Goal: Information Seeking & Learning: Learn about a topic

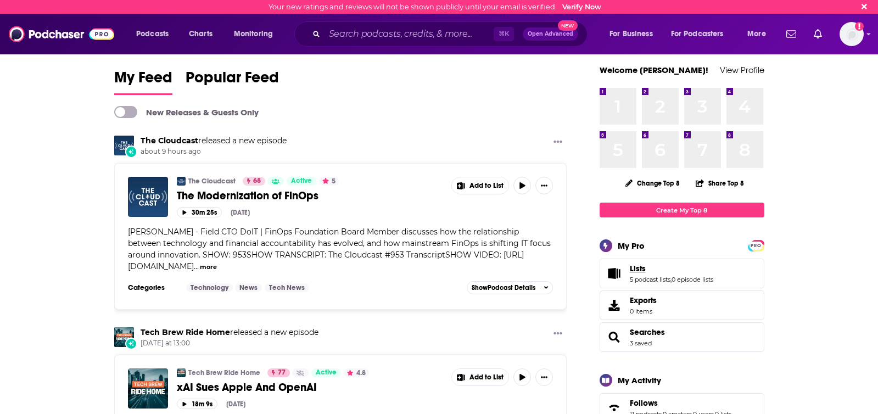
click at [642, 271] on span "Lists" at bounding box center [638, 269] width 16 height 10
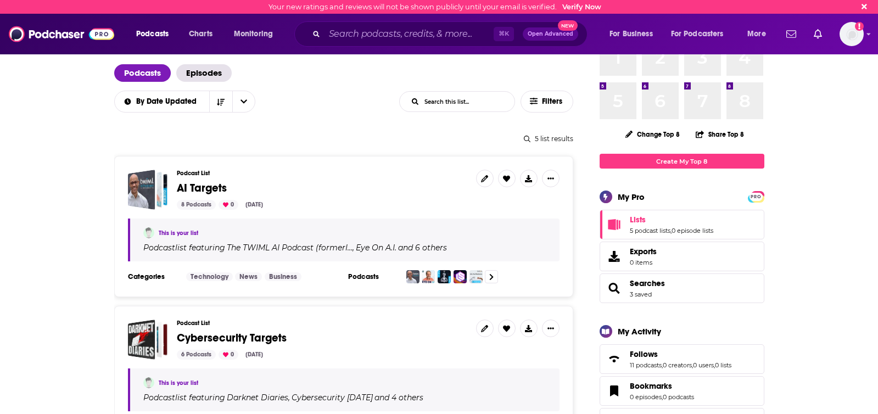
scroll to position [98, 0]
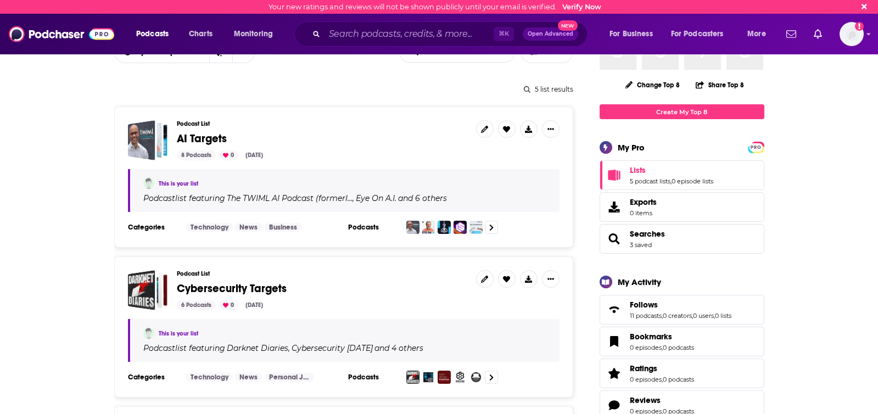
click at [196, 125] on h3 "Podcast List" at bounding box center [322, 123] width 291 height 7
click at [192, 136] on span "AI Targets" at bounding box center [202, 139] width 50 height 14
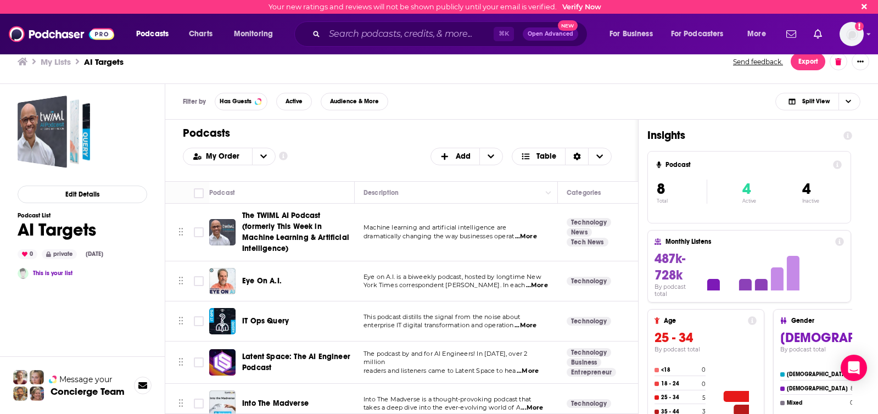
scroll to position [132, 0]
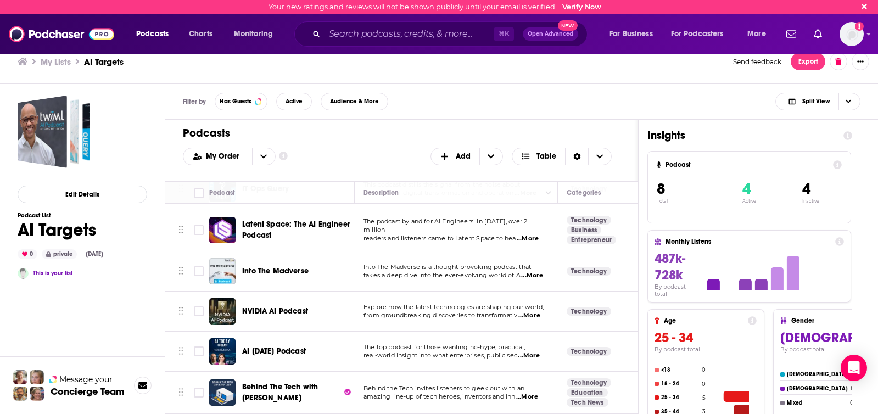
click at [534, 276] on span "...More" at bounding box center [532, 275] width 22 height 9
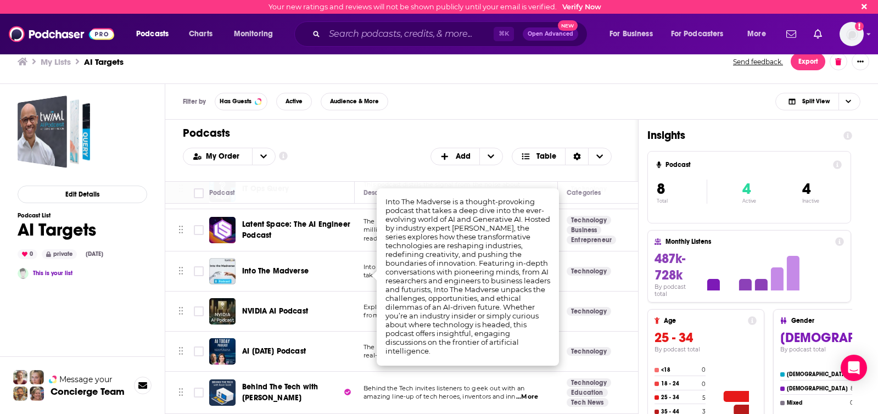
click at [530, 96] on div "Filter by Has Guests Active Audience & More Split View" at bounding box center [521, 102] width 713 height 36
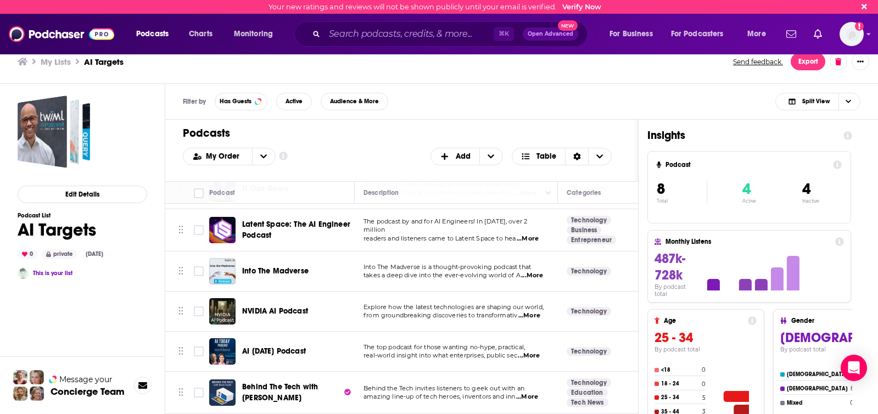
click at [299, 224] on span "Latent Space: The AI Engineer Podcast" at bounding box center [296, 230] width 108 height 20
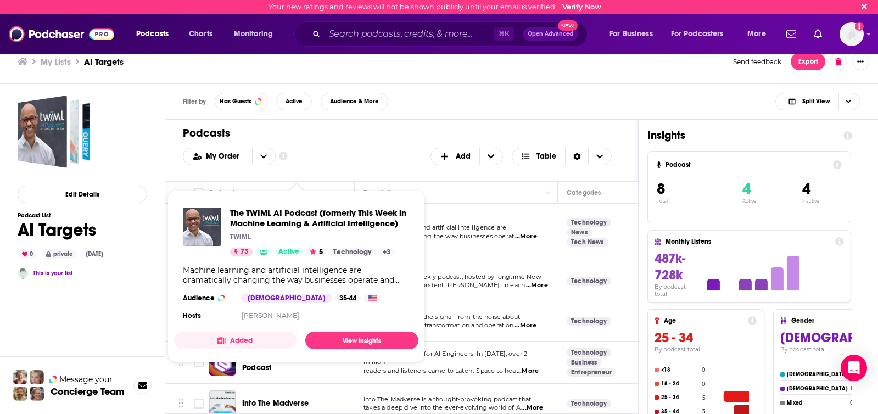
scroll to position [132, 0]
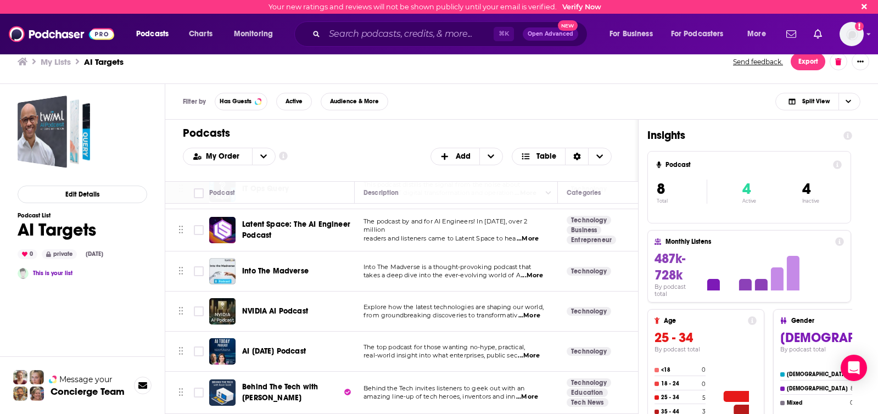
click at [280, 266] on div "Your new ratings and reviews will not be shown publicly until your email is ver…" at bounding box center [439, 207] width 878 height 414
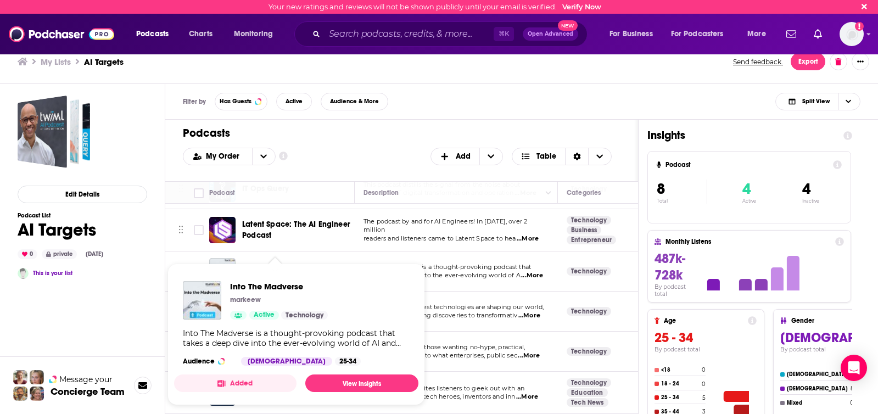
drag, startPoint x: 299, startPoint y: 253, endPoint x: 432, endPoint y: 263, distance: 133.3
click at [301, 252] on td "Into The Madverse" at bounding box center [282, 272] width 146 height 40
click at [269, 270] on span "Into The Madverse markeew Active Technology Into The Madverse is a thought-prov…" at bounding box center [296, 335] width 244 height 142
click at [355, 356] on link "View Insights" at bounding box center [361, 384] width 113 height 18
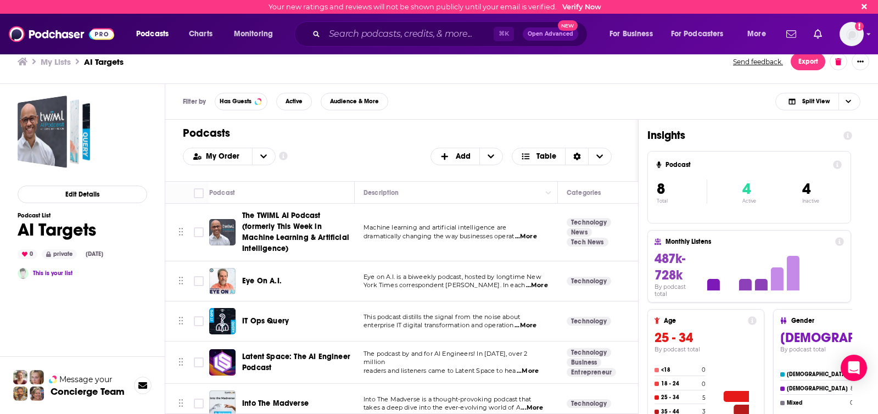
scroll to position [94, 0]
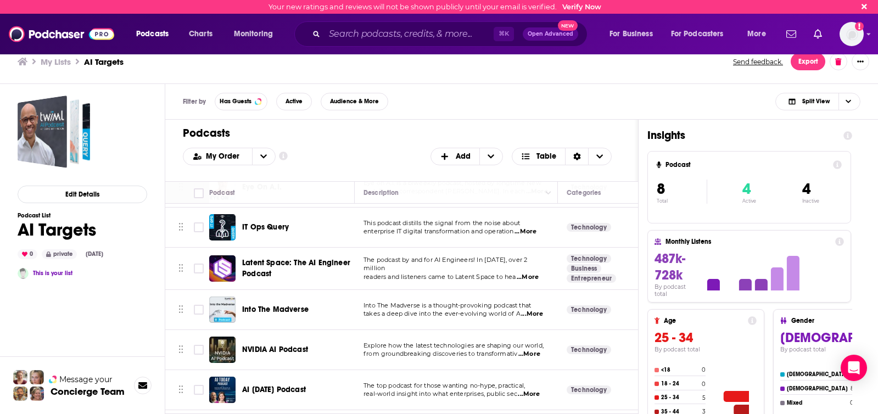
click at [527, 273] on span "...More" at bounding box center [528, 277] width 22 height 9
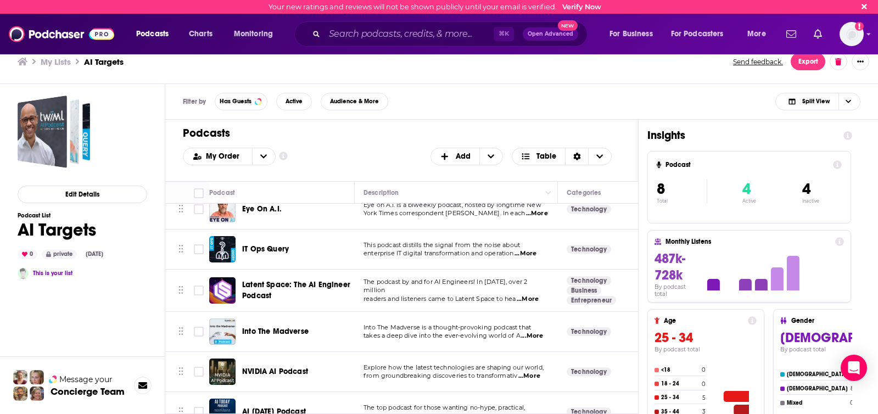
scroll to position [70, 0]
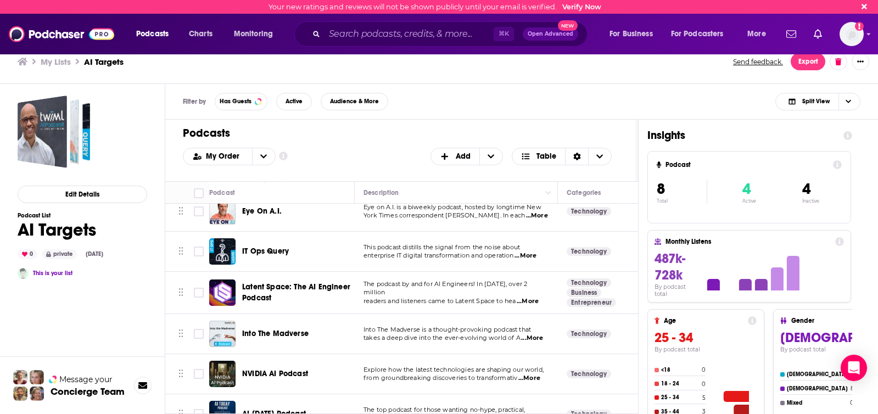
click at [539, 297] on span "...More" at bounding box center [528, 301] width 22 height 9
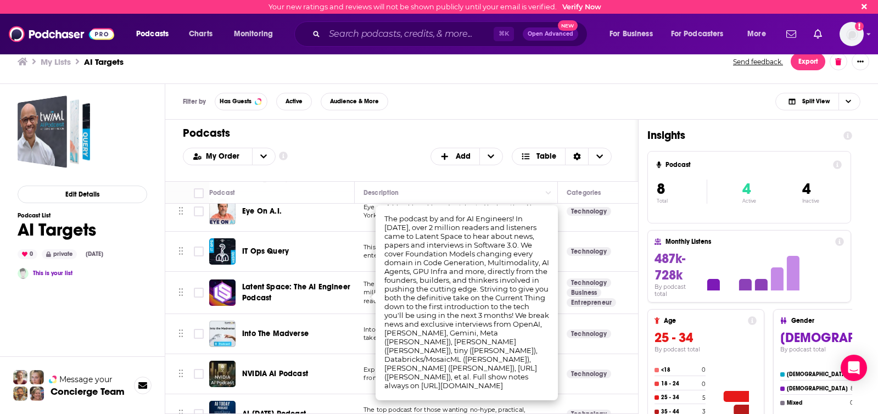
click at [363, 286] on td "The podcast by and for AI Engineers! In [DATE], over 2 million readers and list…" at bounding box center [456, 293] width 203 height 42
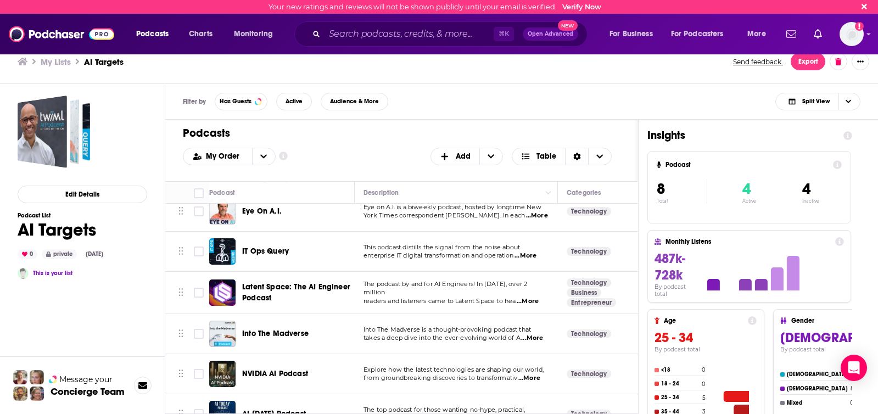
click at [326, 285] on span "Latent Space: The AI Engineer Podcast" at bounding box center [296, 292] width 108 height 20
